Goal: Information Seeking & Learning: Learn about a topic

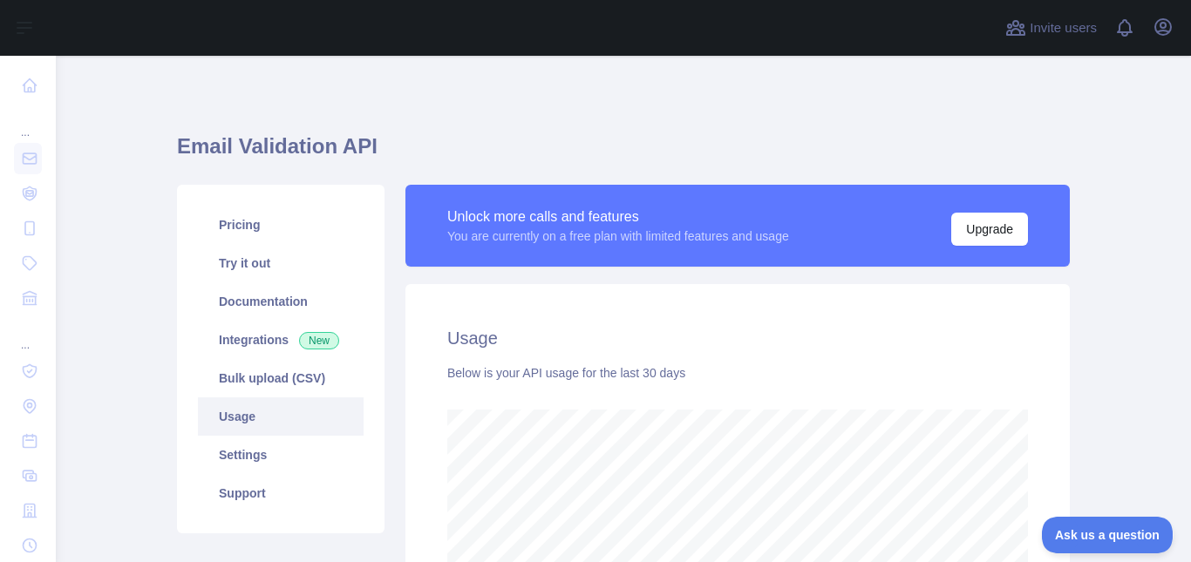
scroll to position [116, 0]
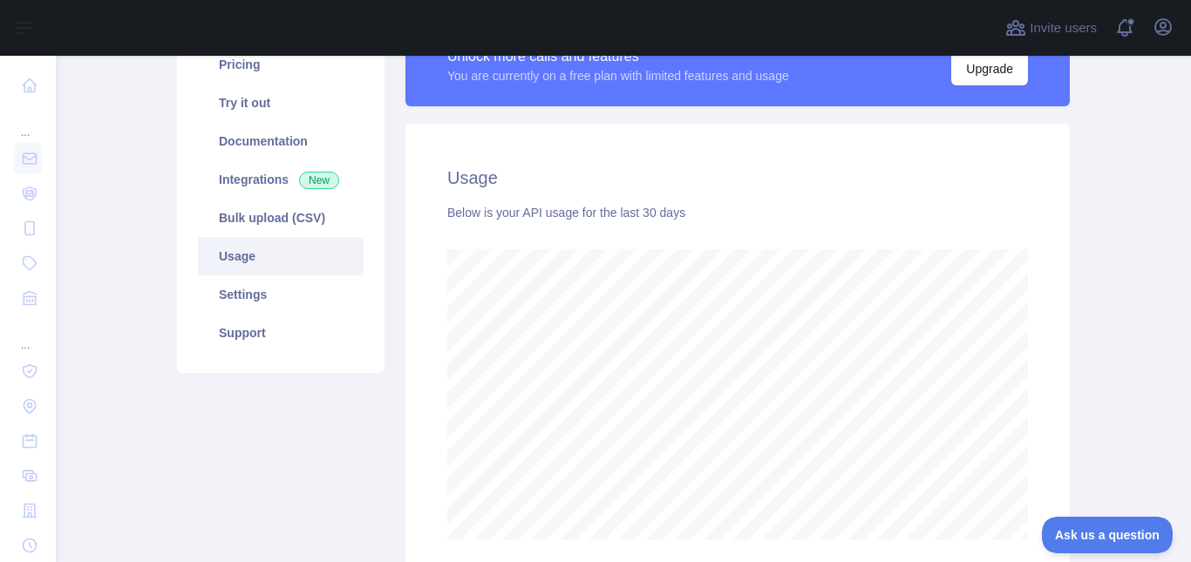
scroll to position [146, 0]
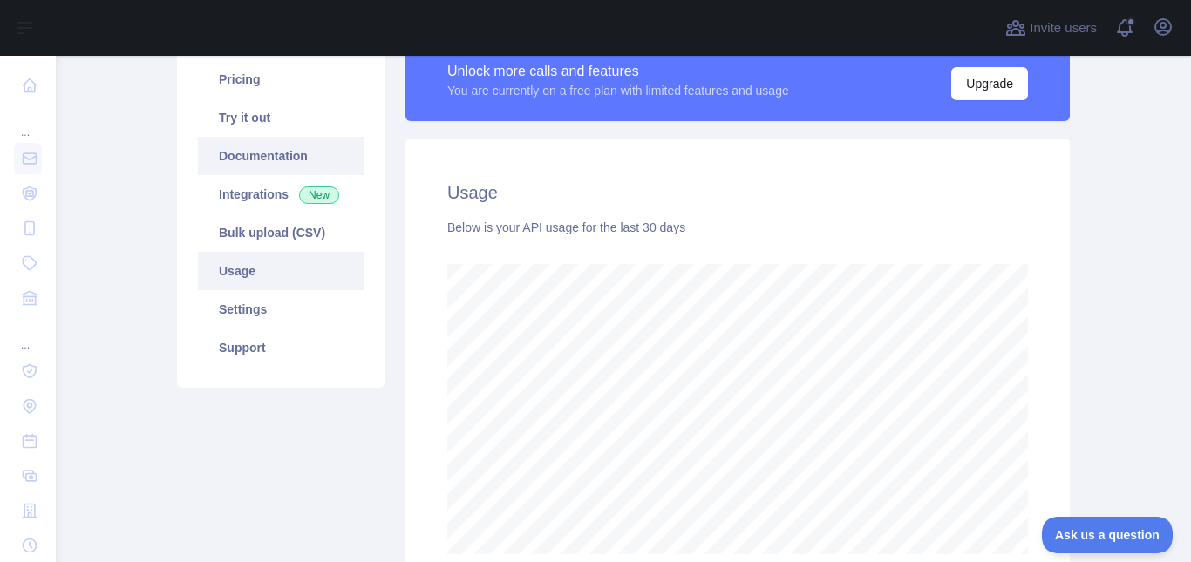
click at [309, 151] on link "Documentation" at bounding box center [281, 156] width 166 height 38
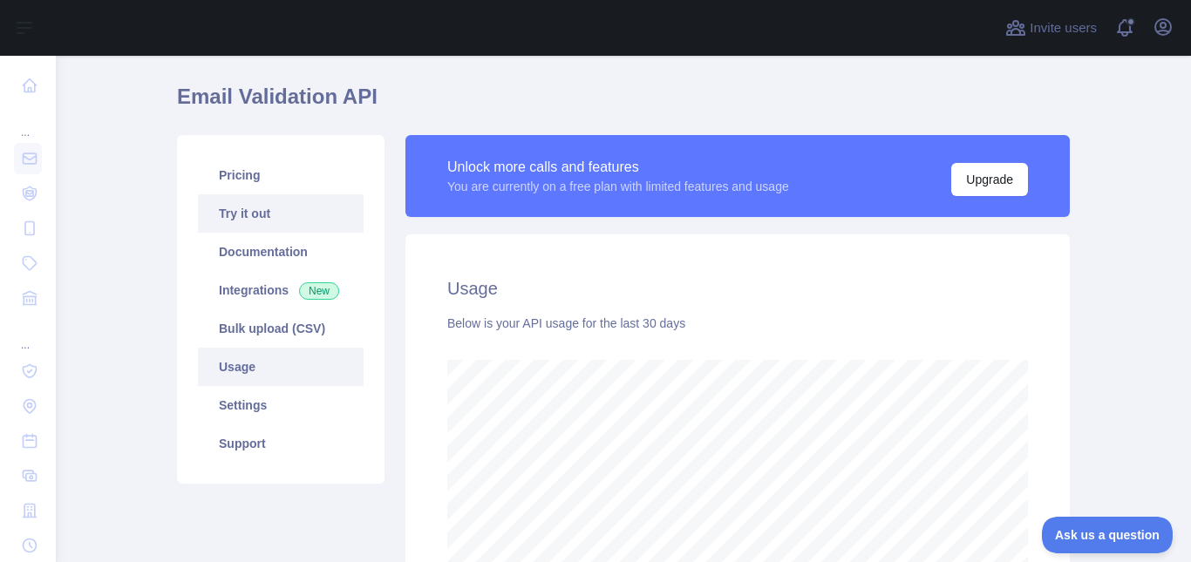
scroll to position [44, 0]
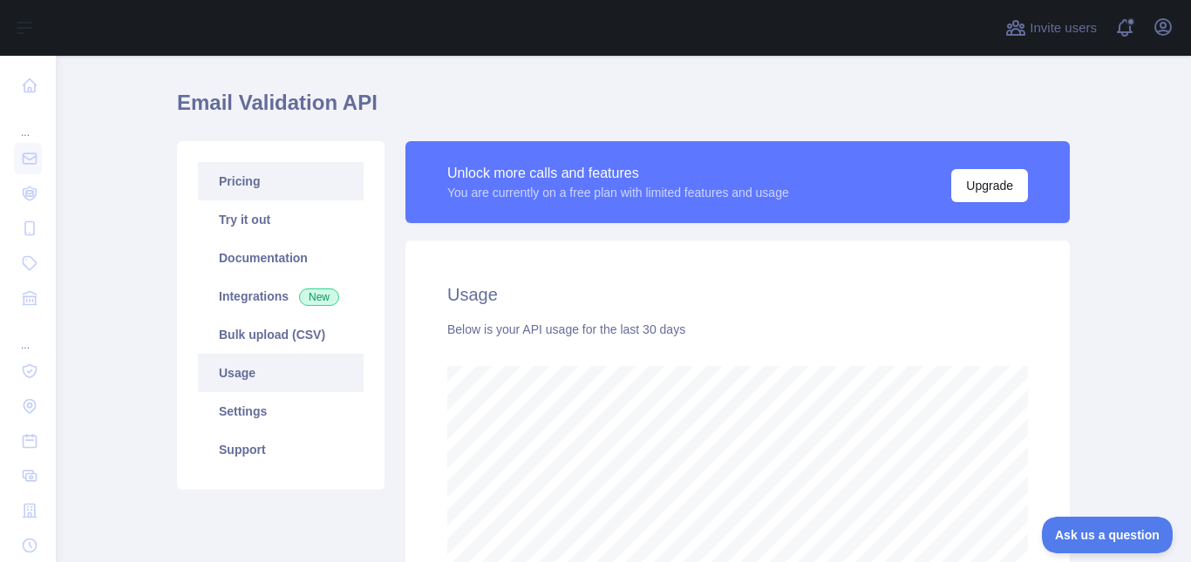
click at [261, 171] on link "Pricing" at bounding box center [281, 181] width 166 height 38
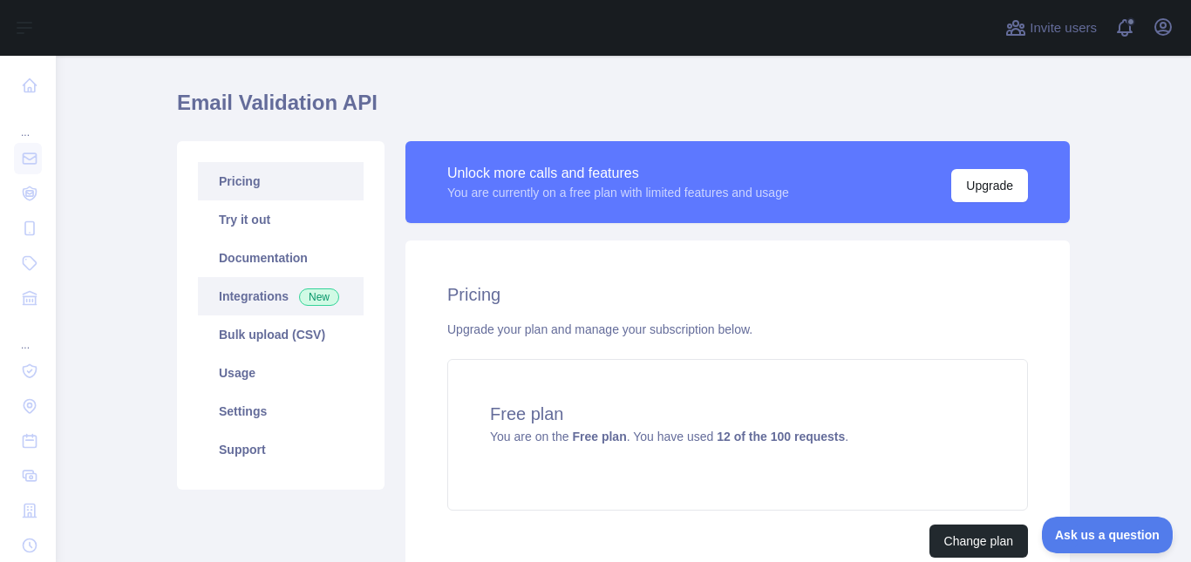
click at [272, 298] on link "Integrations New" at bounding box center [281, 296] width 166 height 38
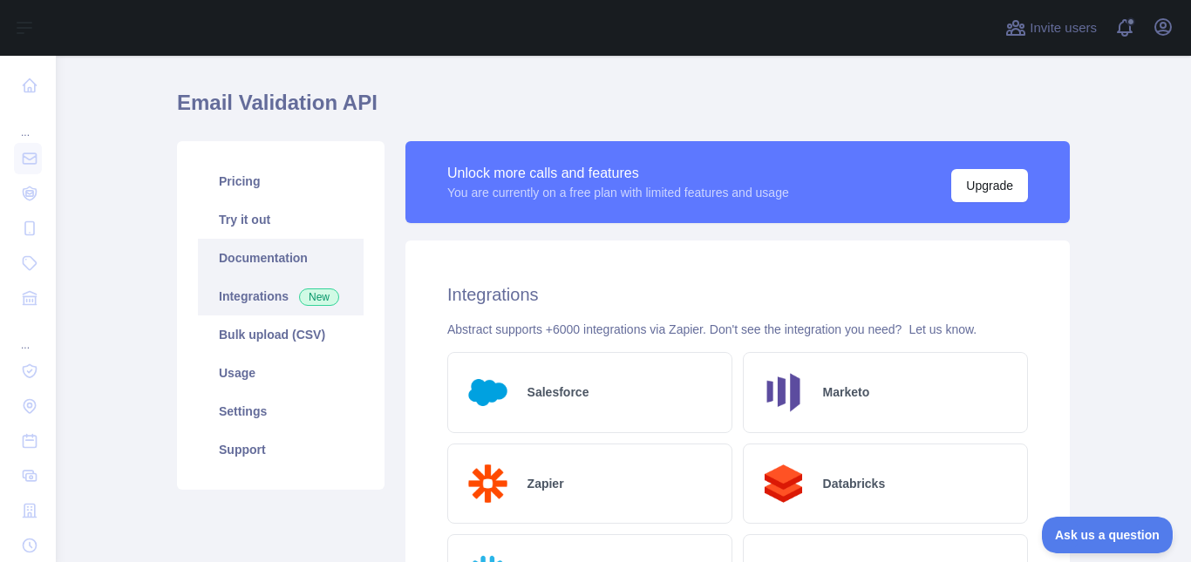
click at [275, 271] on link "Documentation" at bounding box center [281, 258] width 166 height 38
click at [271, 271] on link "Documentation" at bounding box center [281, 258] width 166 height 38
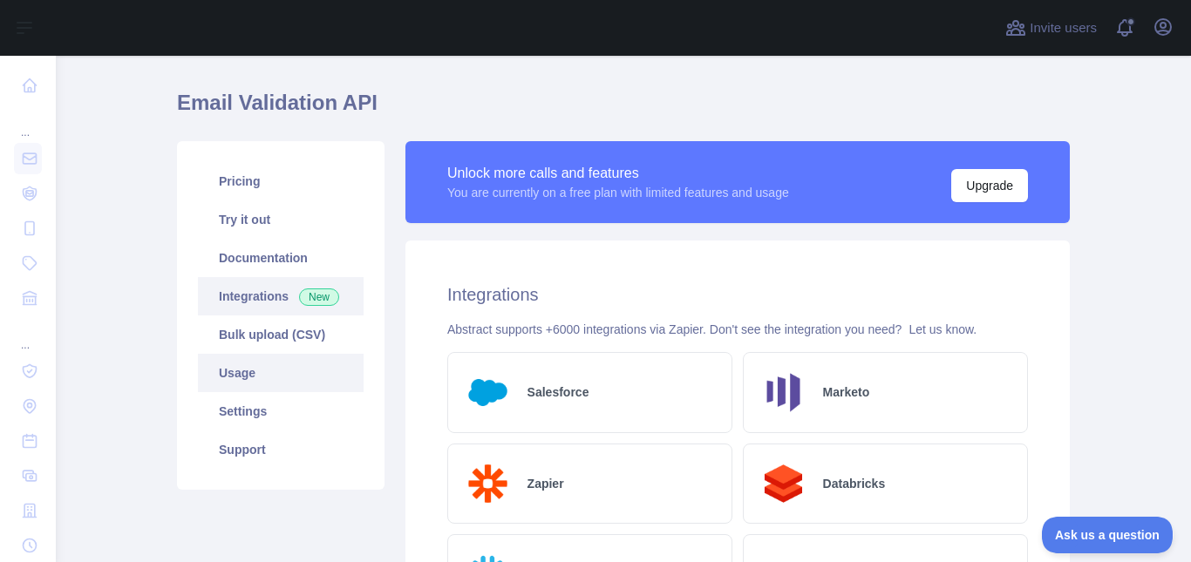
click at [242, 363] on link "Usage" at bounding box center [281, 373] width 166 height 38
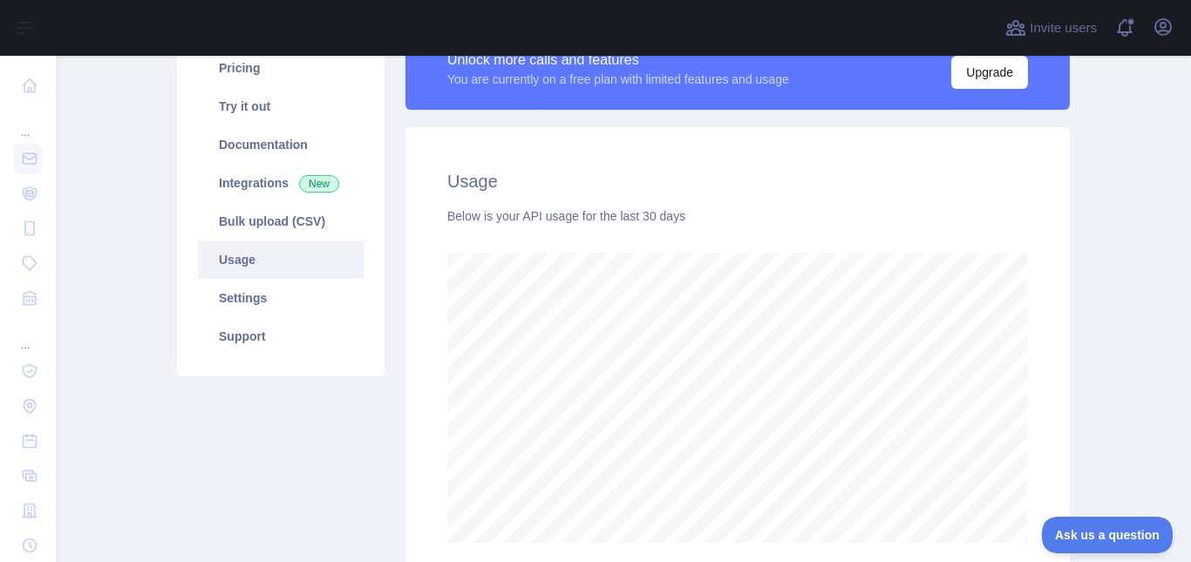
scroll to position [160, 0]
